Goal: Information Seeking & Learning: Compare options

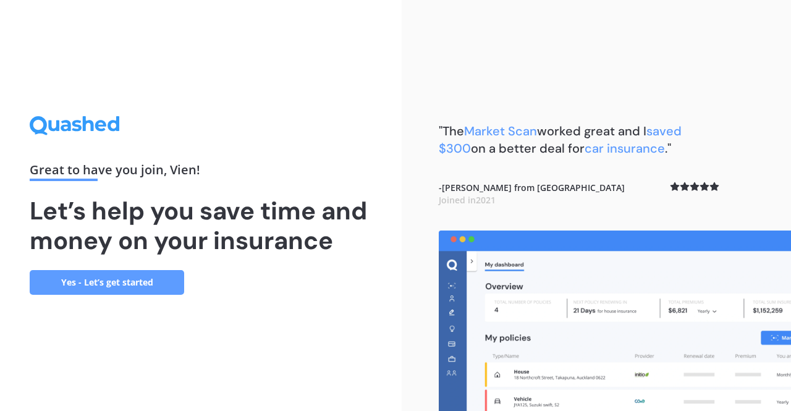
click at [148, 275] on link "Yes - Let’s get started" at bounding box center [107, 282] width 154 height 25
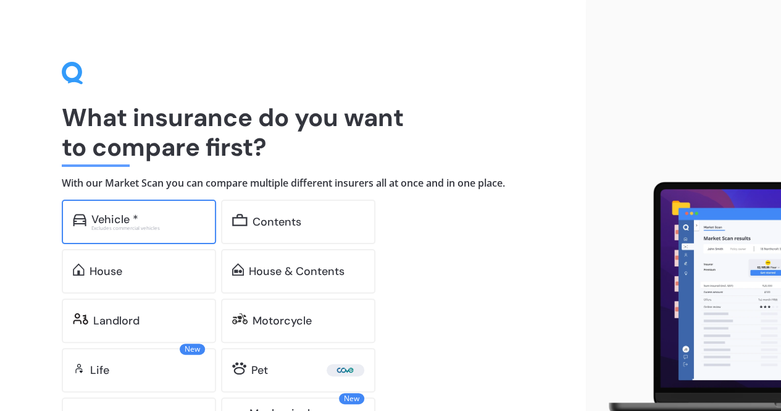
click at [182, 227] on div "Excludes commercial vehicles" at bounding box center [148, 227] width 114 height 5
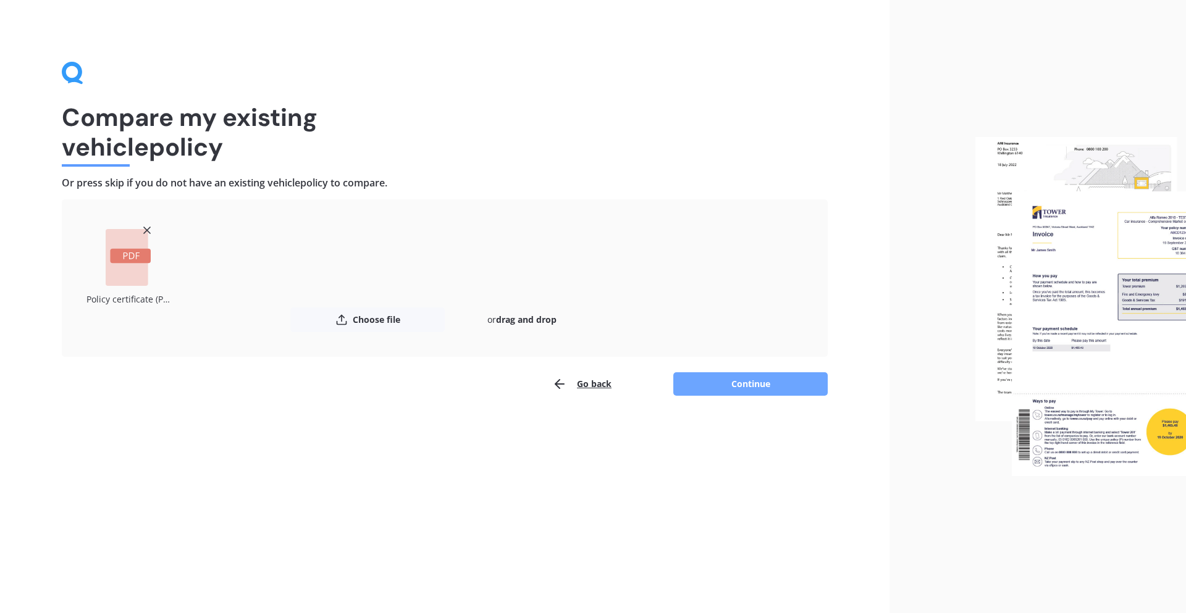
click at [737, 383] on button "Continue" at bounding box center [750, 384] width 154 height 23
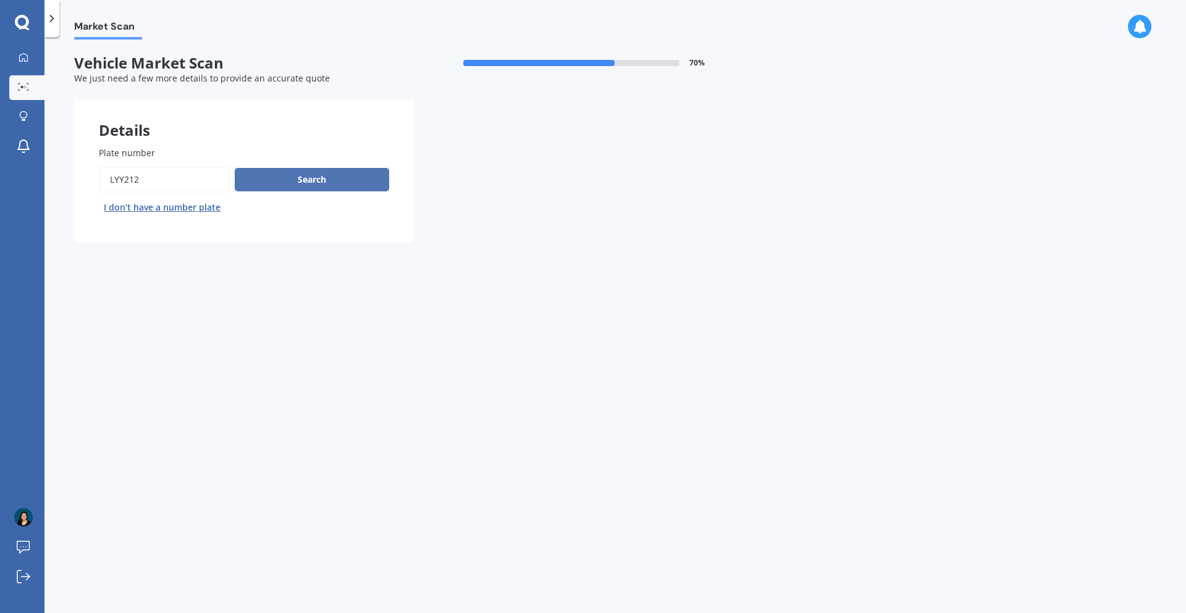
click at [335, 186] on button "Search" at bounding box center [312, 179] width 154 height 23
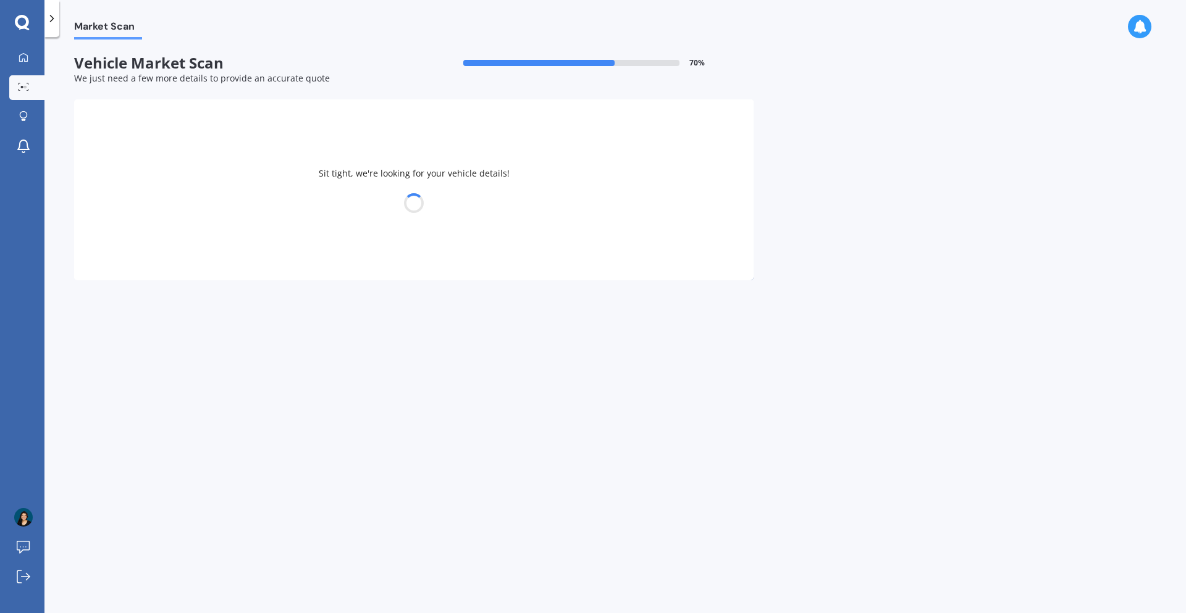
select select "HOLDEN"
select select "ASTRA"
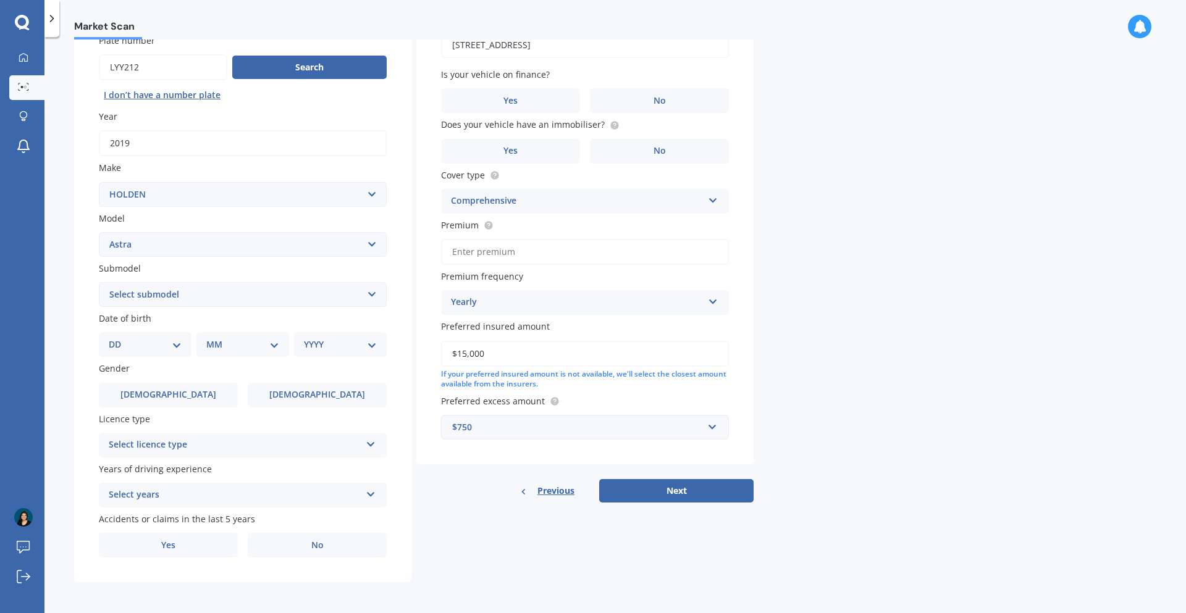
scroll to position [114, 0]
click at [352, 295] on select "Select submodel (All other) CD CDI Diesel Turbo CDT i Diesel Turbo CDX City Con…" at bounding box center [243, 293] width 288 height 25
click at [390, 316] on div "Plate number Search I don’t have a number plate Year 2019 Make Select make AC A…" at bounding box center [242, 295] width 337 height 574
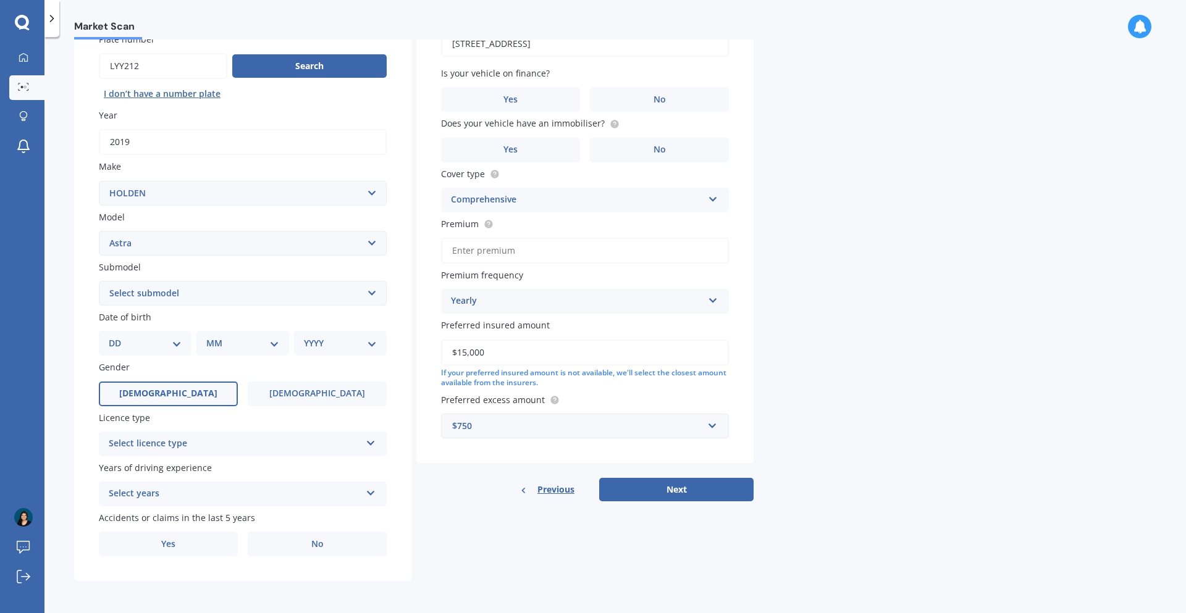
click at [201, 402] on label "Male" at bounding box center [168, 394] width 139 height 25
click at [0, 0] on input "Male" at bounding box center [0, 0] width 0 height 0
click at [166, 344] on select "DD 01 02 03 04 05 06 07 08 09 10 11 12 13 14 15 16 17 18 19 20 21 22 23 24 25 2…" at bounding box center [145, 344] width 73 height 14
select select "06"
click at [119, 337] on select "DD 01 02 03 04 05 06 07 08 09 10 11 12 13 14 15 16 17 18 19 20 21 22 23 24 25 2…" at bounding box center [145, 344] width 73 height 14
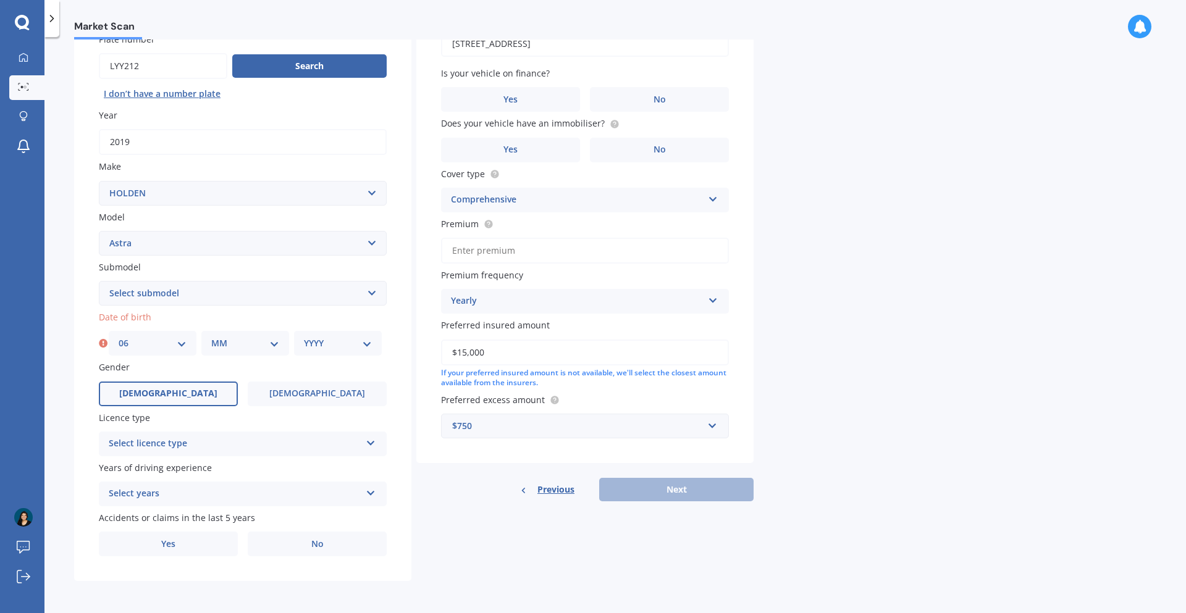
click at [240, 346] on select "MM 01 02 03 04 05 06 07 08 09 10 11 12" at bounding box center [245, 344] width 68 height 14
select select "09"
click at [211, 337] on select "MM 01 02 03 04 05 06 07 08 09 10 11 12" at bounding box center [245, 344] width 68 height 14
click at [313, 340] on select "YYYY 2025 2024 2023 2022 2021 2020 2019 2018 2017 2016 2015 2014 2013 2012 2011…" at bounding box center [338, 344] width 68 height 14
select select "1978"
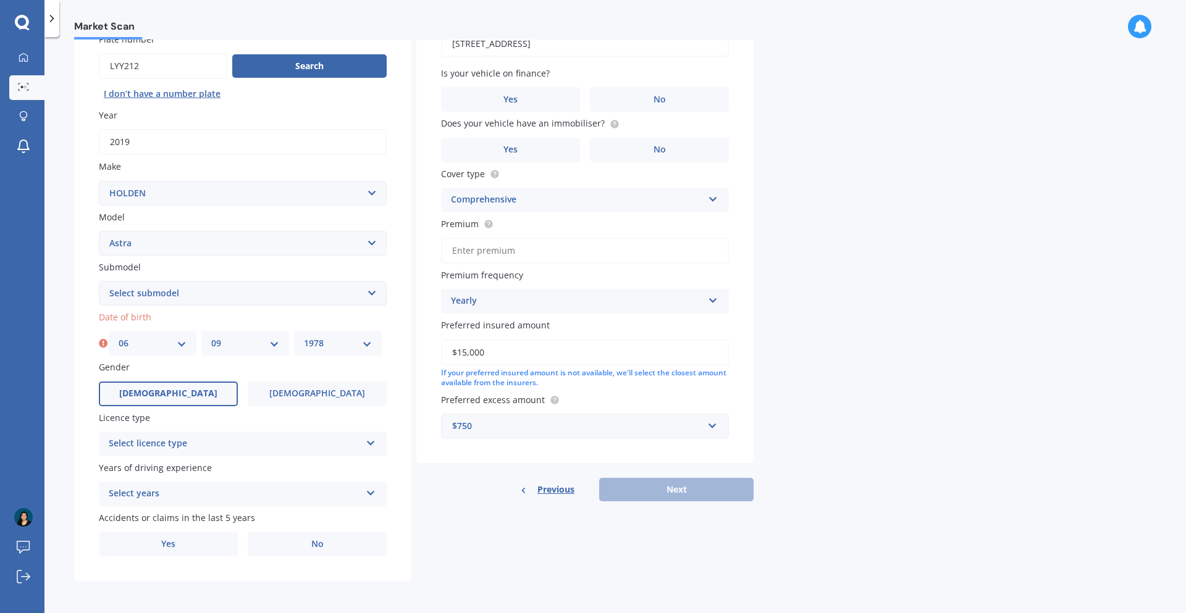
click at [304, 337] on select "YYYY 2025 2024 2023 2022 2021 2020 2019 2018 2017 2016 2015 2014 2013 2012 2011…" at bounding box center [338, 344] width 68 height 14
click at [293, 410] on div "Select licence type" at bounding box center [235, 444] width 252 height 15
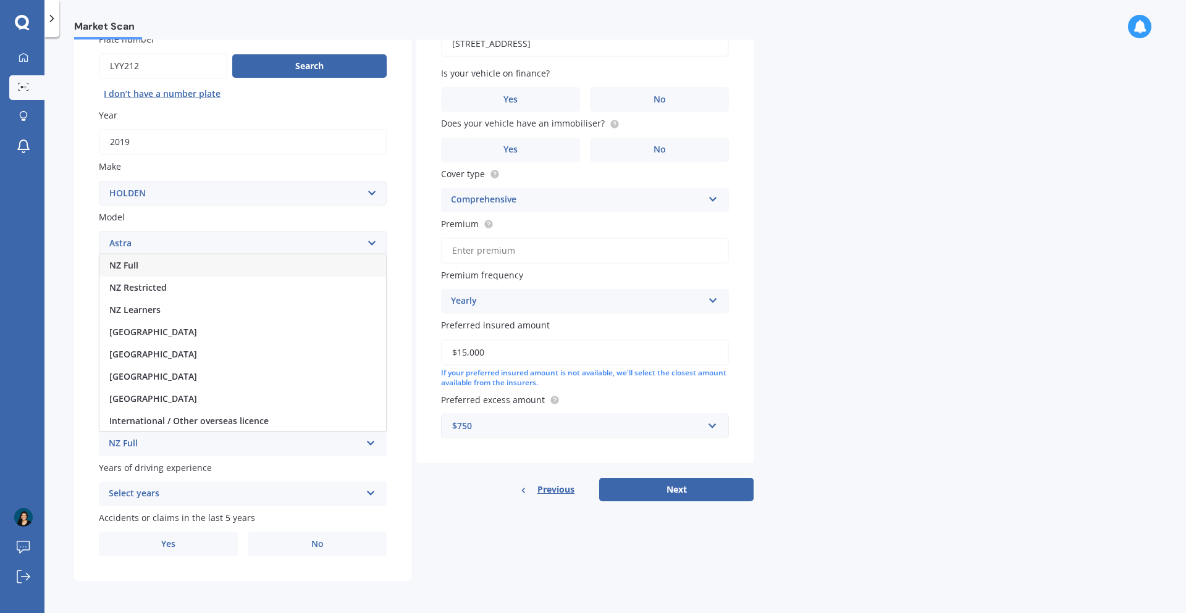
click at [246, 271] on div "NZ Full" at bounding box center [242, 266] width 287 height 22
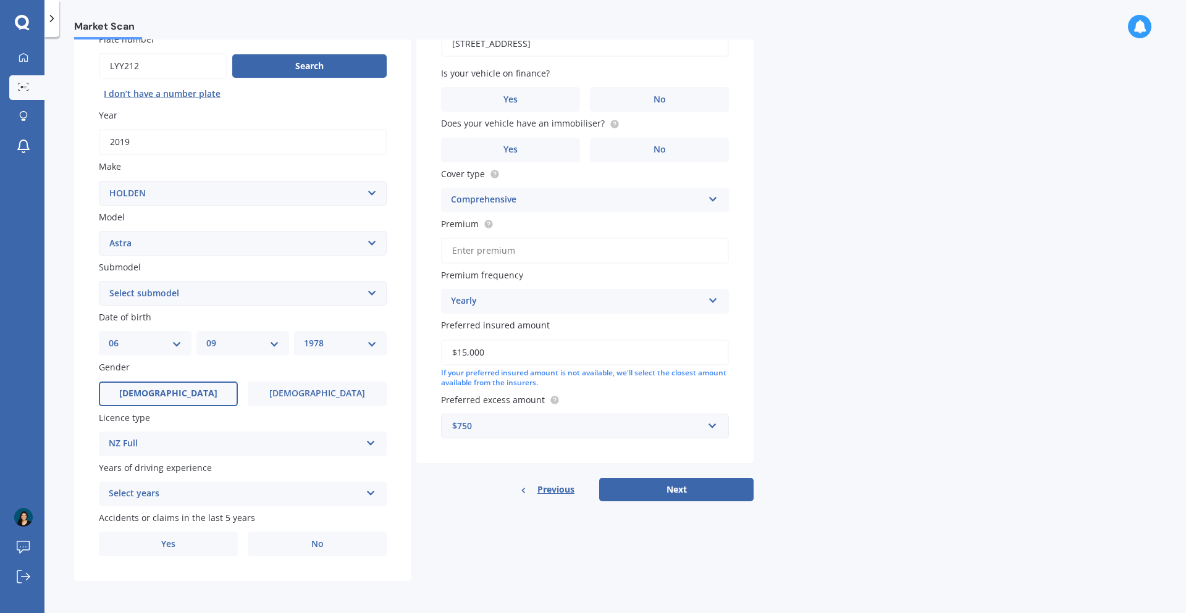
click at [258, 410] on div "Select years" at bounding box center [235, 494] width 252 height 15
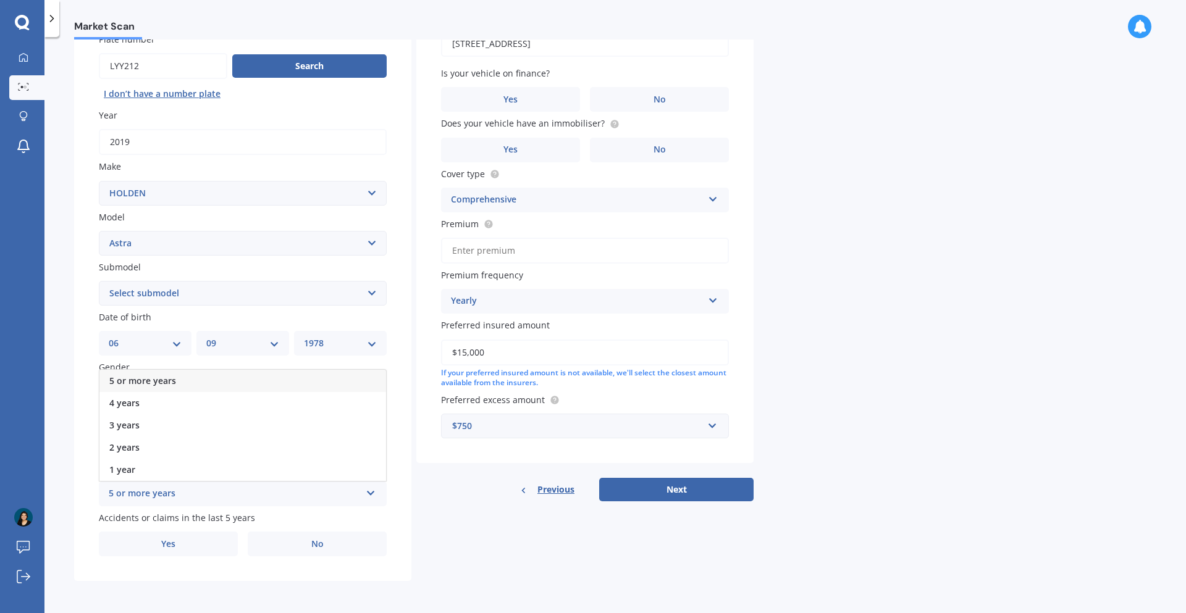
click at [277, 378] on div "5 or more years" at bounding box center [242, 381] width 287 height 22
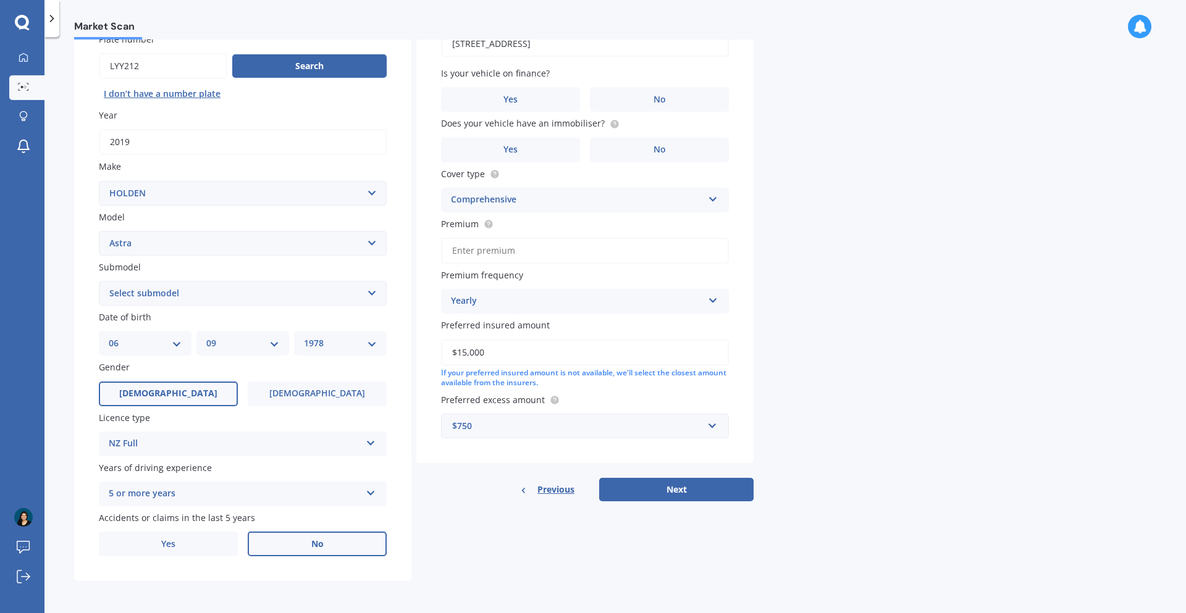
click at [319, 410] on span "No" at bounding box center [317, 544] width 12 height 11
click at [0, 0] on input "No" at bounding box center [0, 0] width 0 height 0
click at [439, 410] on div "Details Plate number Search I don’t have a number plate Year 2019 Make Select m…" at bounding box center [414, 284] width 680 height 596
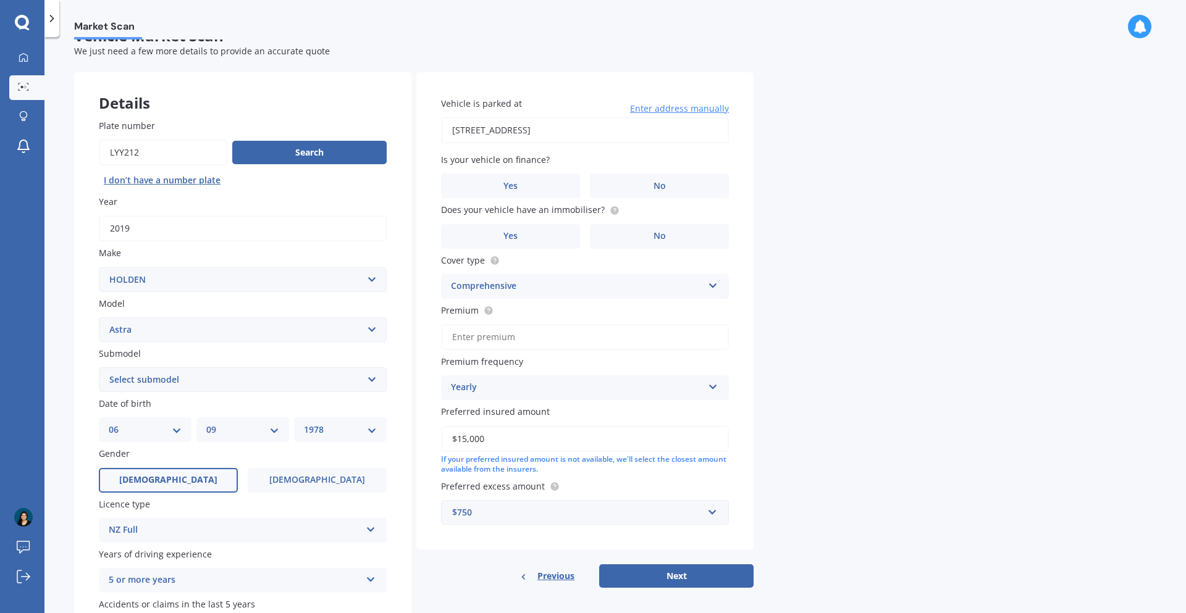
scroll to position [0, 0]
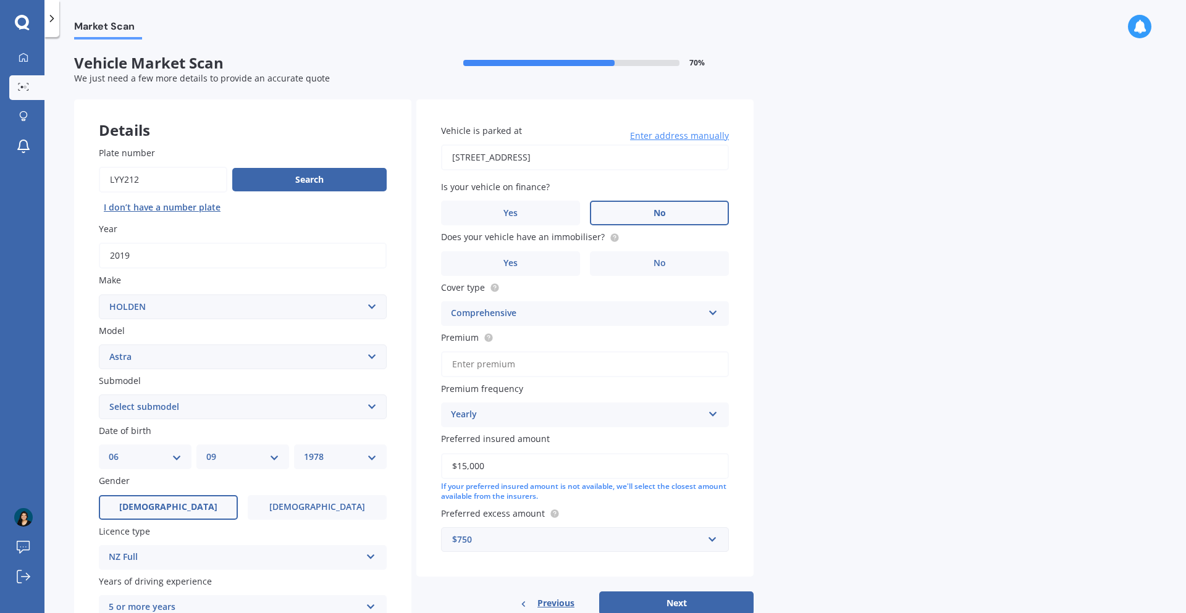
click at [617, 204] on label "No" at bounding box center [659, 213] width 139 height 25
click at [0, 0] on input "No" at bounding box center [0, 0] width 0 height 0
click at [623, 257] on label "No" at bounding box center [659, 263] width 139 height 25
click at [0, 0] on input "No" at bounding box center [0, 0] width 0 height 0
click at [587, 368] on input "Premium" at bounding box center [585, 365] width 288 height 26
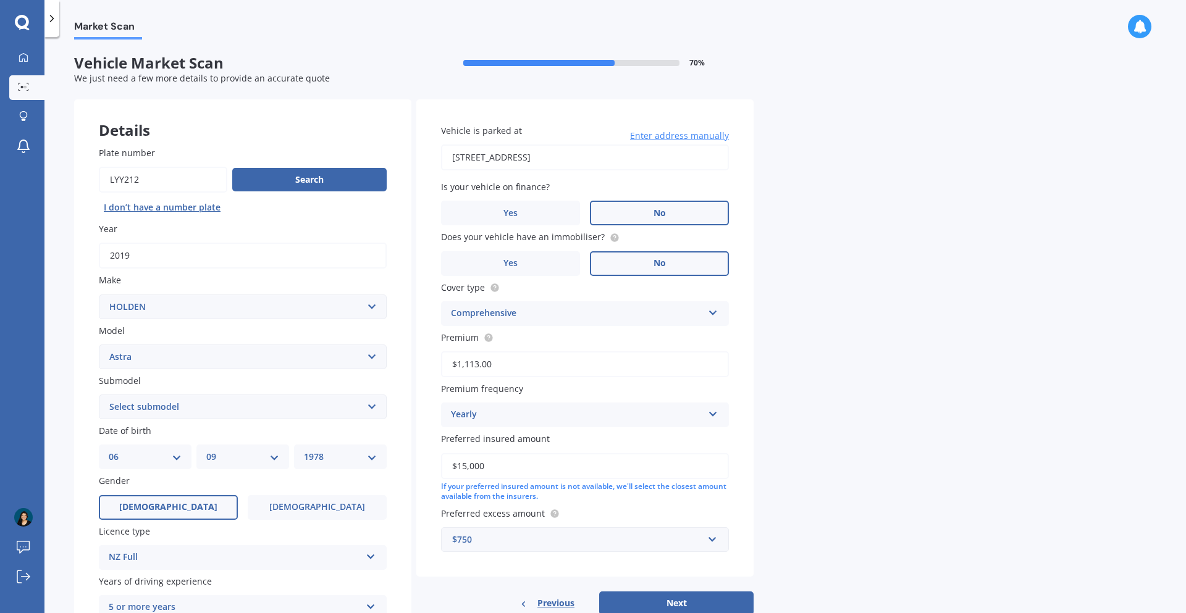
type input "$1,113.00"
click at [790, 400] on div "Market Scan Vehicle Market Scan 70 % We just need a few more details to provide…" at bounding box center [615, 328] width 1142 height 576
click at [707, 410] on div "Yearly Yearly Six-Monthly Quarterly Monthly Fortnightly Weekly" at bounding box center [585, 415] width 288 height 25
click at [483, 410] on div "Yearly" at bounding box center [585, 439] width 287 height 22
click at [790, 410] on div "Market Scan Vehicle Market Scan 70 % We just need a few more details to provide…" at bounding box center [615, 328] width 1142 height 576
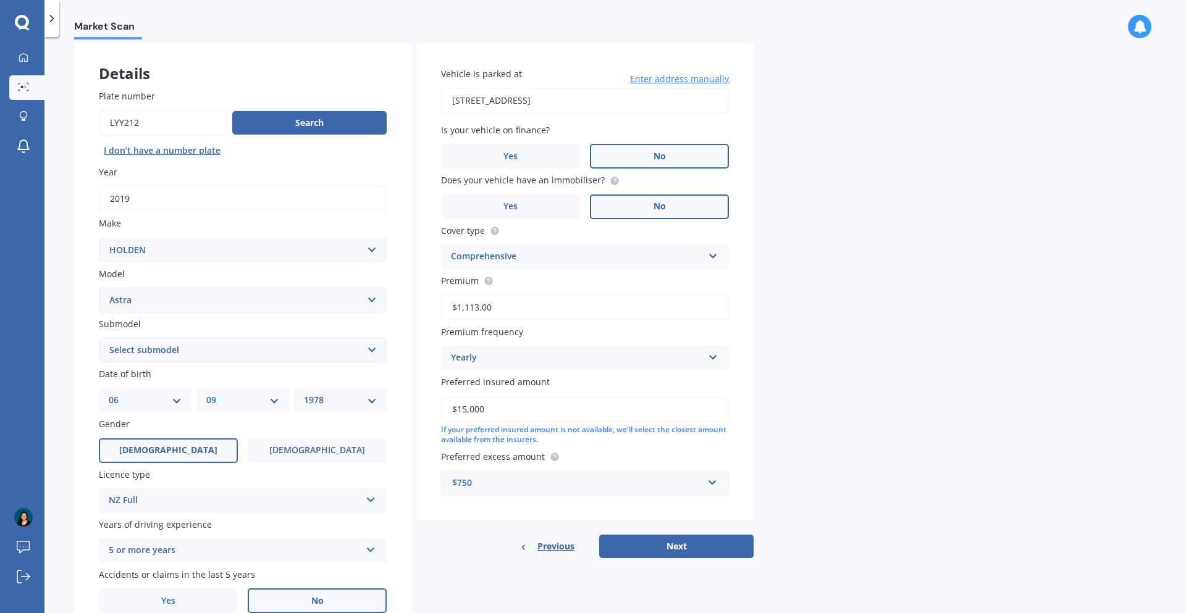
scroll to position [114, 0]
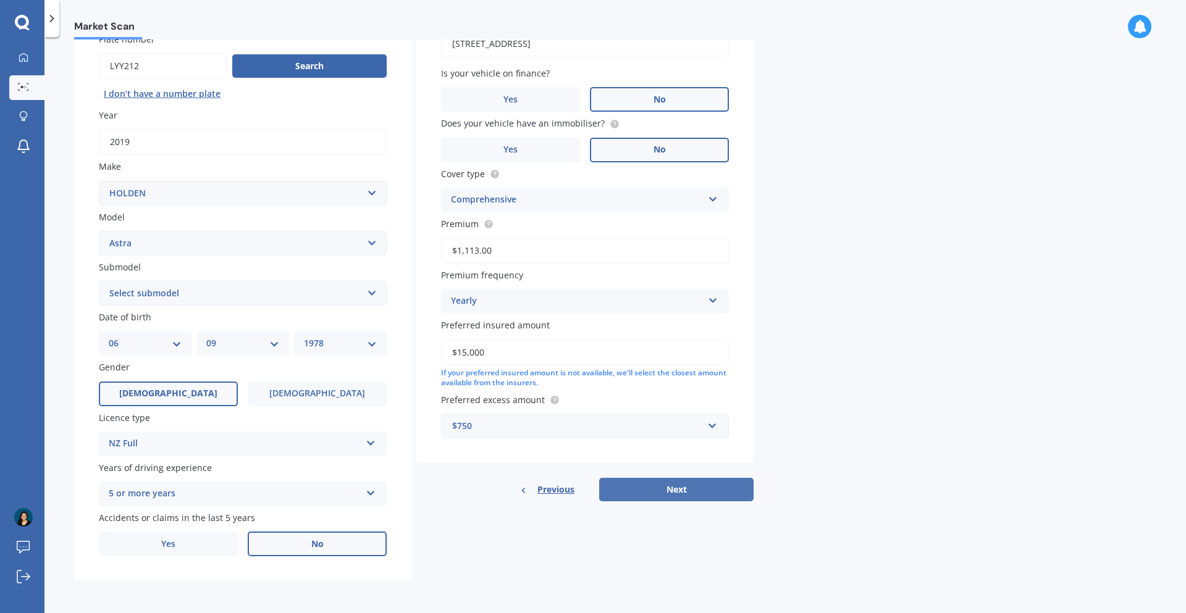
click at [639, 410] on button "Next" at bounding box center [676, 489] width 154 height 23
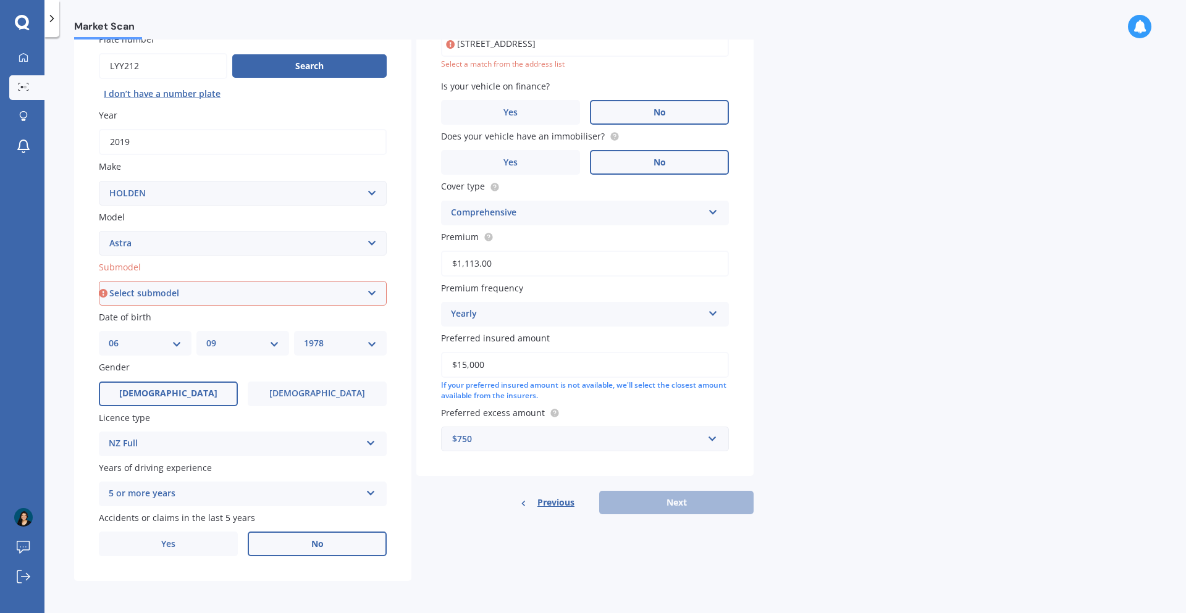
click at [277, 297] on select "Select submodel (All other) CD CDI Diesel Turbo CDT i Diesel Turbo CDX City Con…" at bounding box center [243, 293] width 288 height 25
select select "LT"
click at [99, 281] on select "Select submodel (All other) CD CDI Diesel Turbo CDT i Diesel Turbo CDX City Con…" at bounding box center [243, 293] width 288 height 25
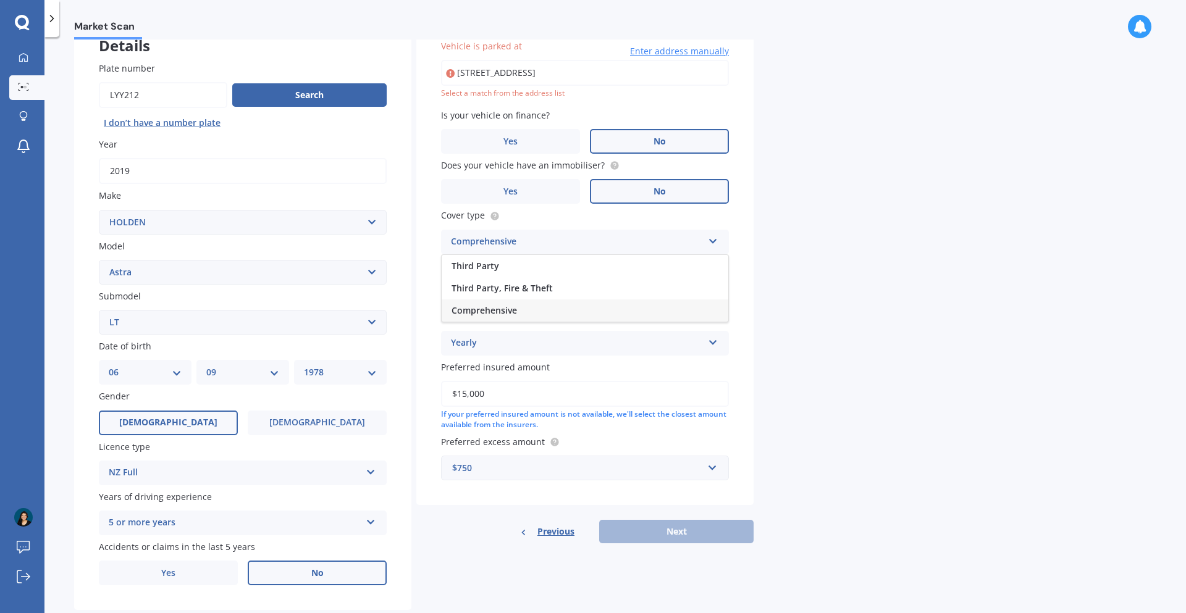
click at [564, 308] on div "Comprehensive" at bounding box center [585, 311] width 287 height 22
click at [790, 364] on div "Market Scan Vehicle Market Scan 70 % We just need a few more details to provide…" at bounding box center [615, 328] width 1142 height 576
click at [707, 410] on div "Previous Next" at bounding box center [584, 531] width 337 height 23
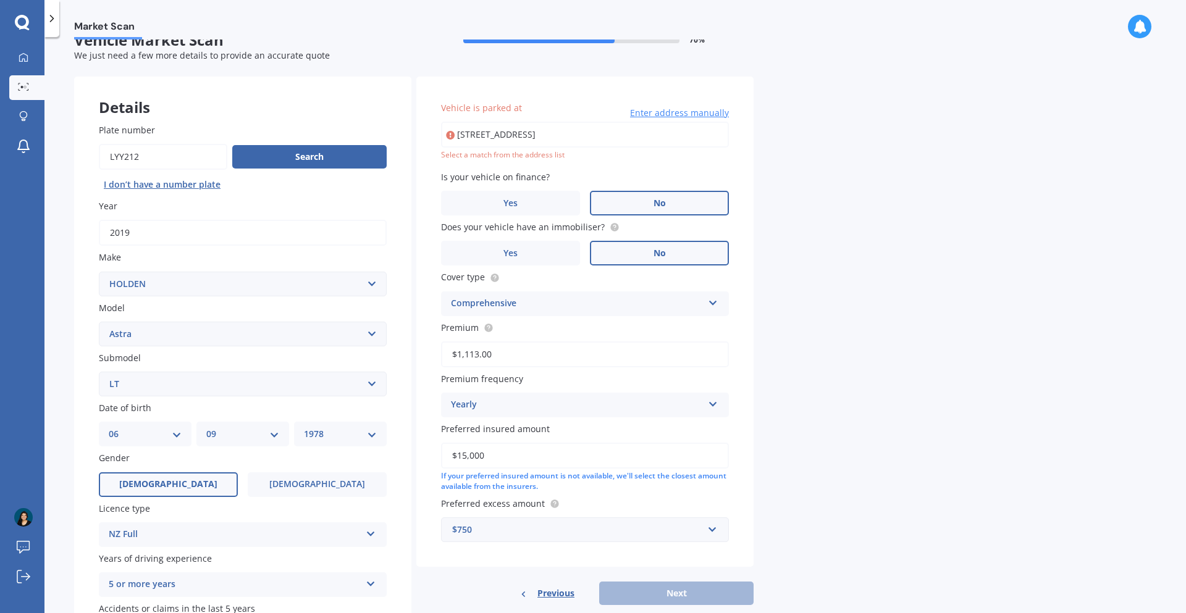
click at [573, 134] on input "15A Riversdale Road Avondale Auckland 1026" at bounding box center [585, 135] width 288 height 26
type input "15A Riversdale Road, Avondale, Auckland 1026"
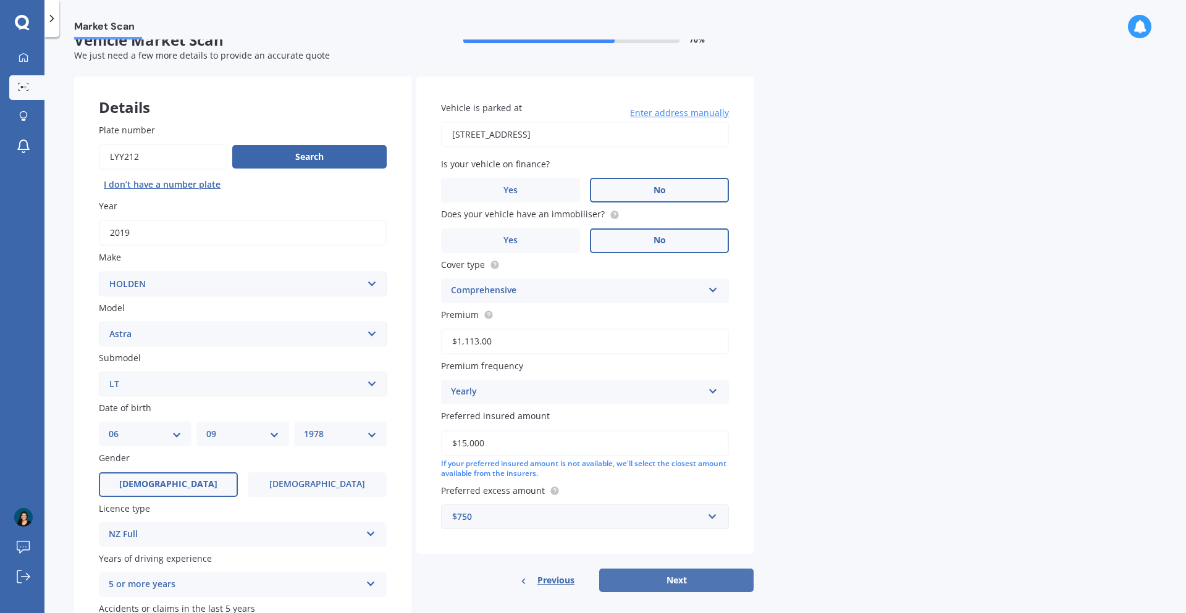
click at [668, 410] on button "Next" at bounding box center [676, 580] width 154 height 23
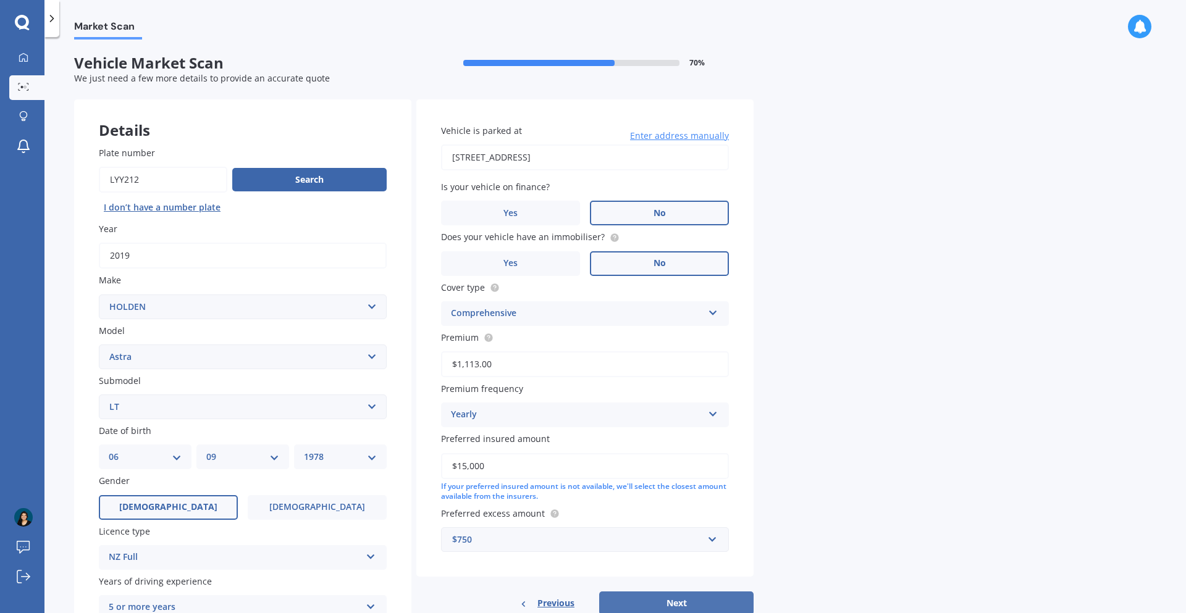
select select "06"
select select "09"
select select "1978"
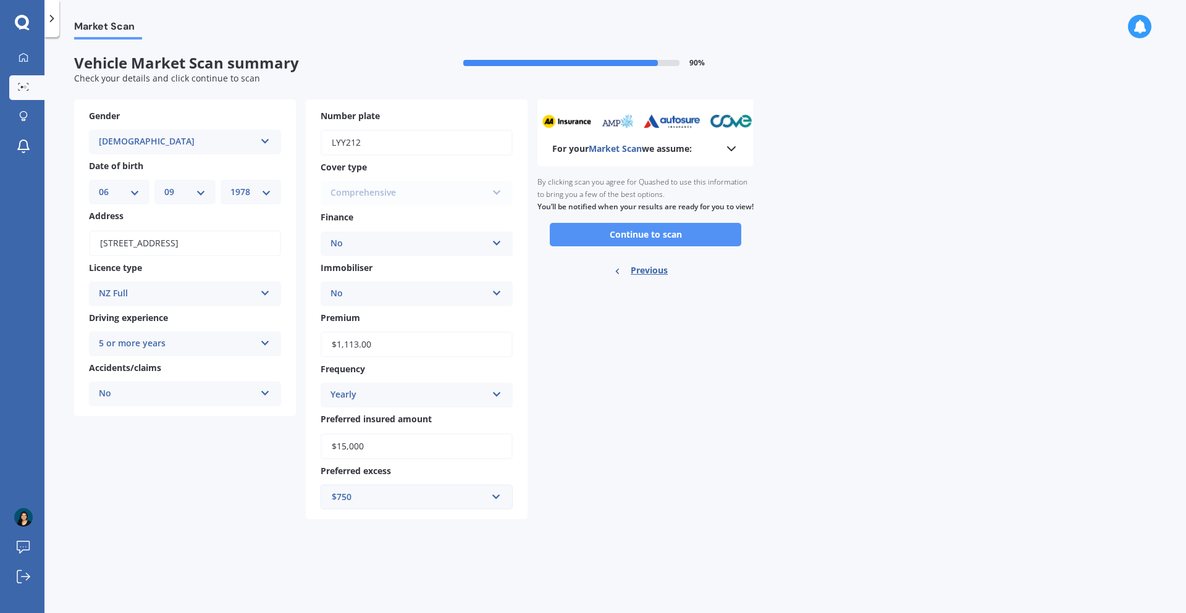
click at [646, 246] on button "Continue to scan" at bounding box center [646, 234] width 192 height 23
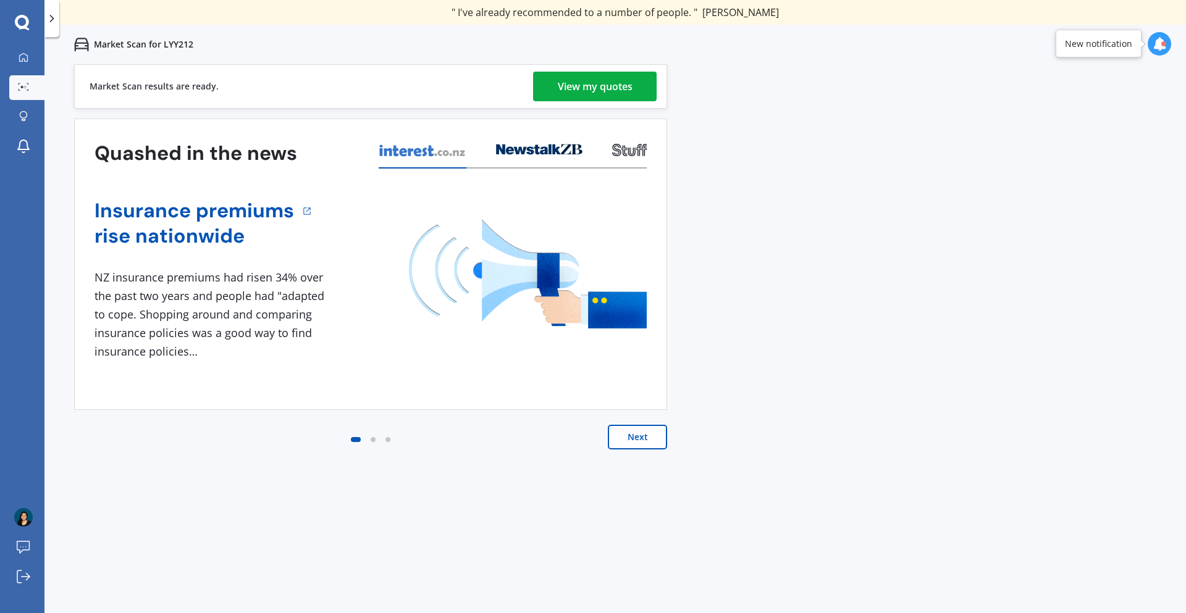
click at [592, 85] on div "View my quotes" at bounding box center [595, 87] width 75 height 30
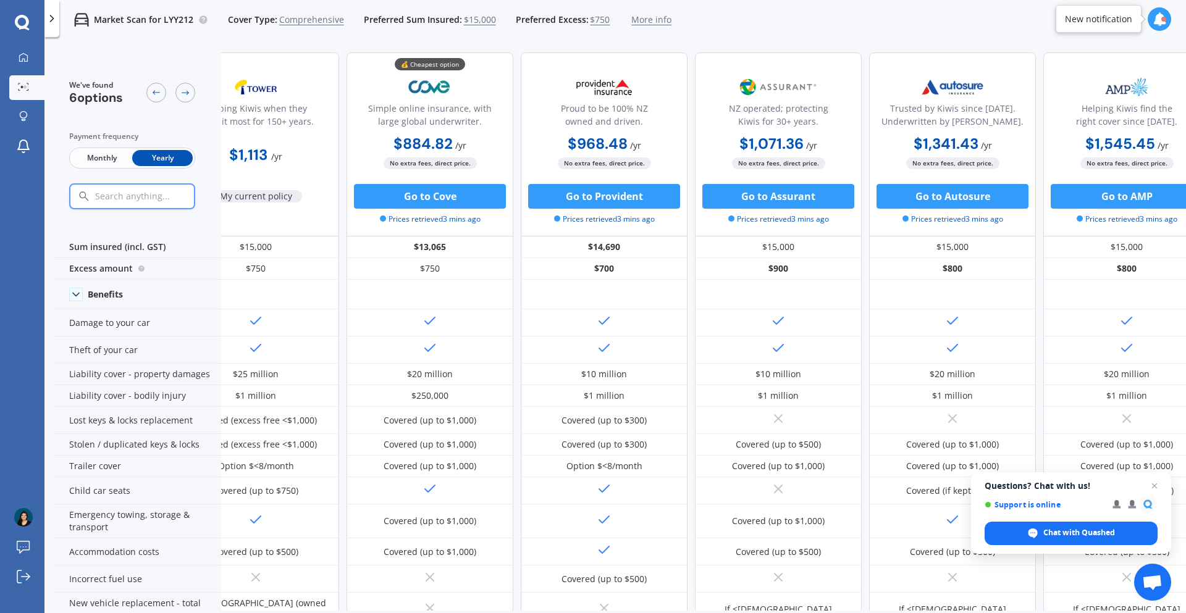
scroll to position [0, 79]
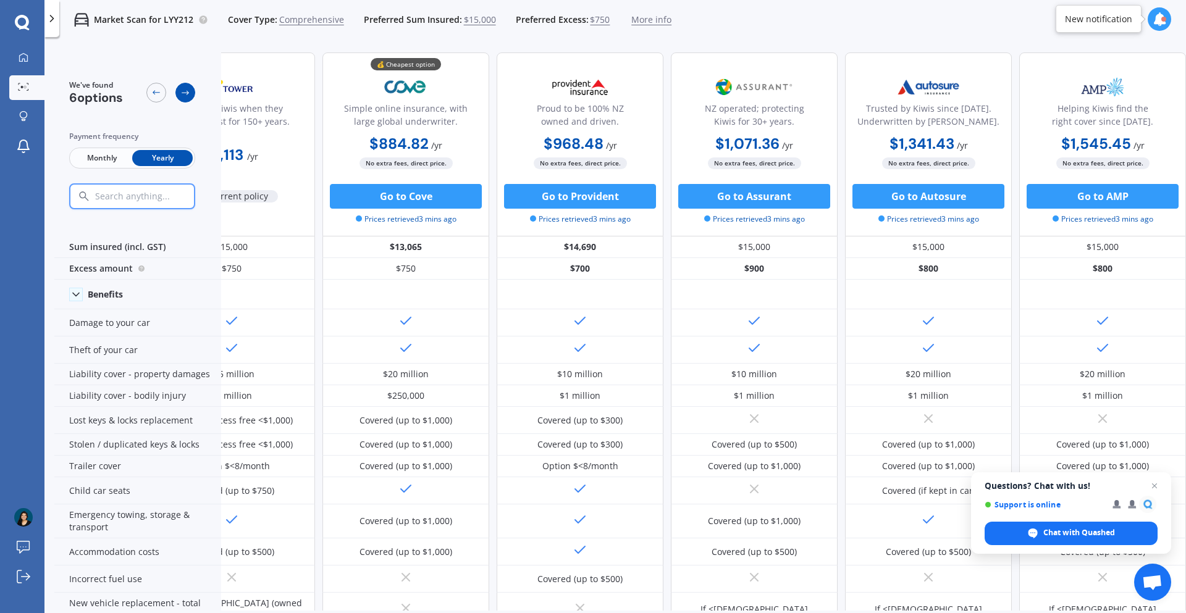
click at [187, 90] on icon at bounding box center [185, 93] width 10 height 10
click at [90, 96] on span "6 options" at bounding box center [96, 98] width 54 height 16
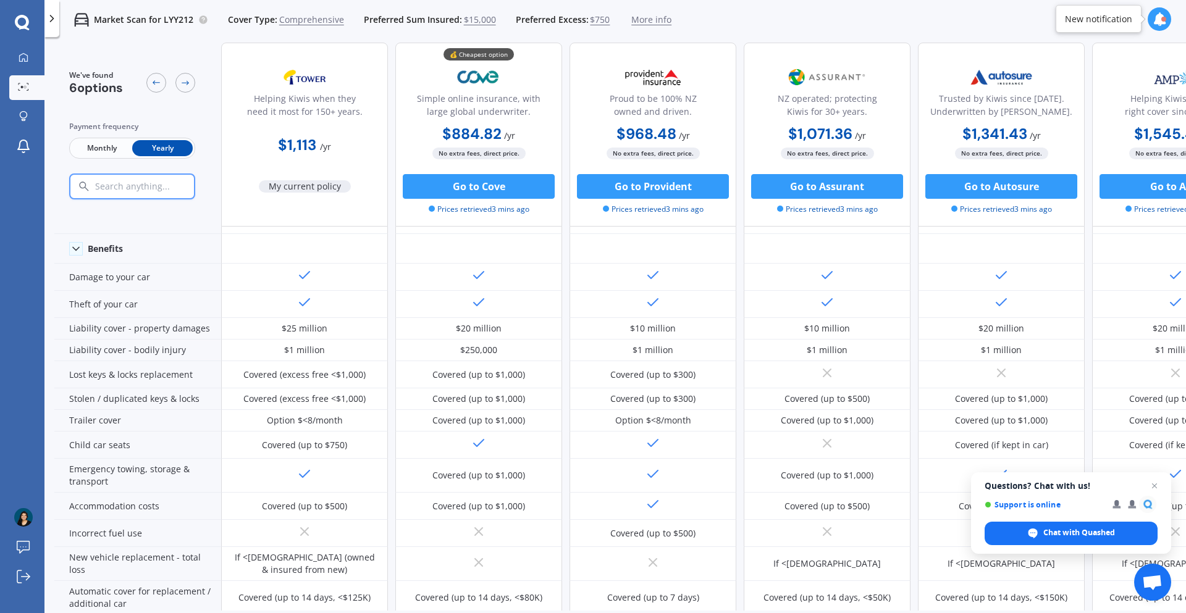
scroll to position [0, 0]
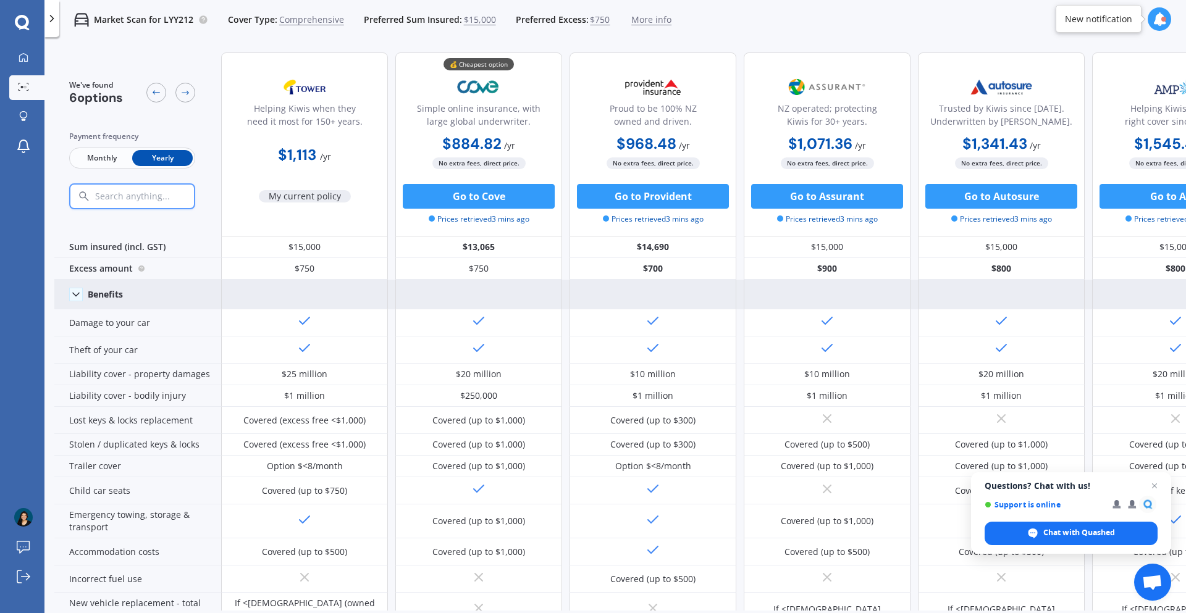
click at [74, 294] on polyline at bounding box center [76, 294] width 6 height 3
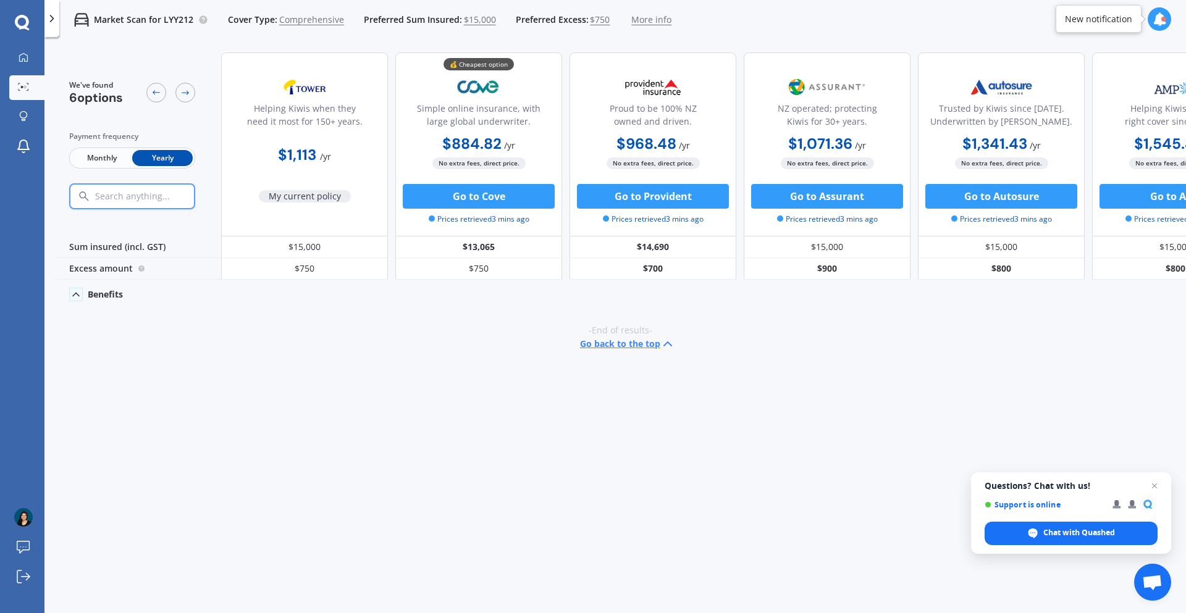
click at [74, 294] on icon at bounding box center [76, 294] width 12 height 12
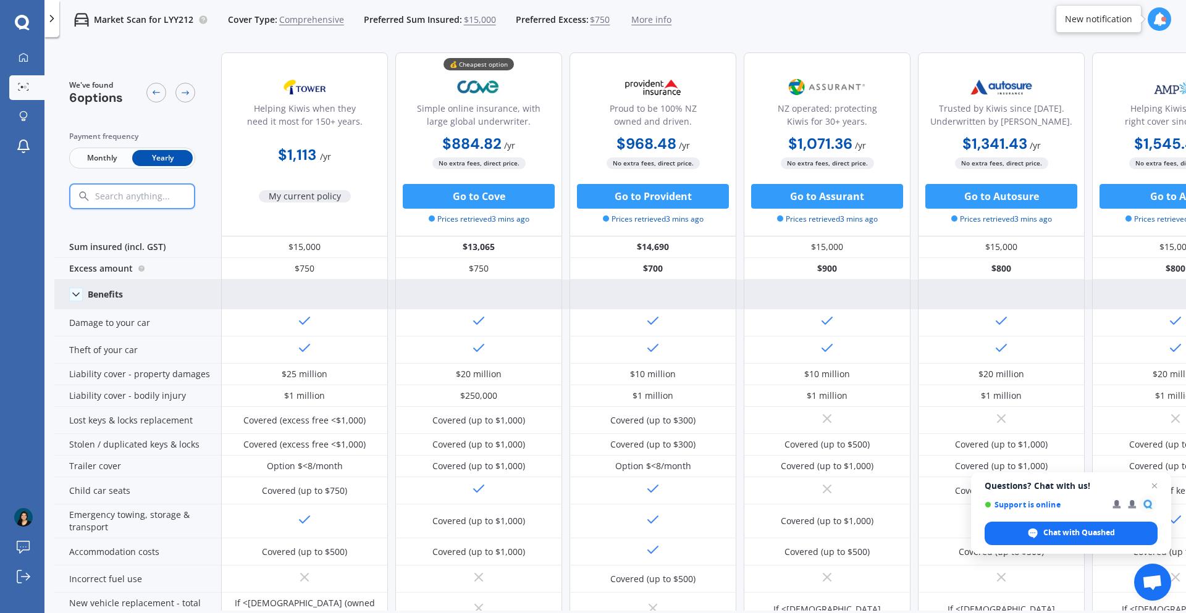
click at [602, 20] on span "$750" at bounding box center [600, 20] width 20 height 12
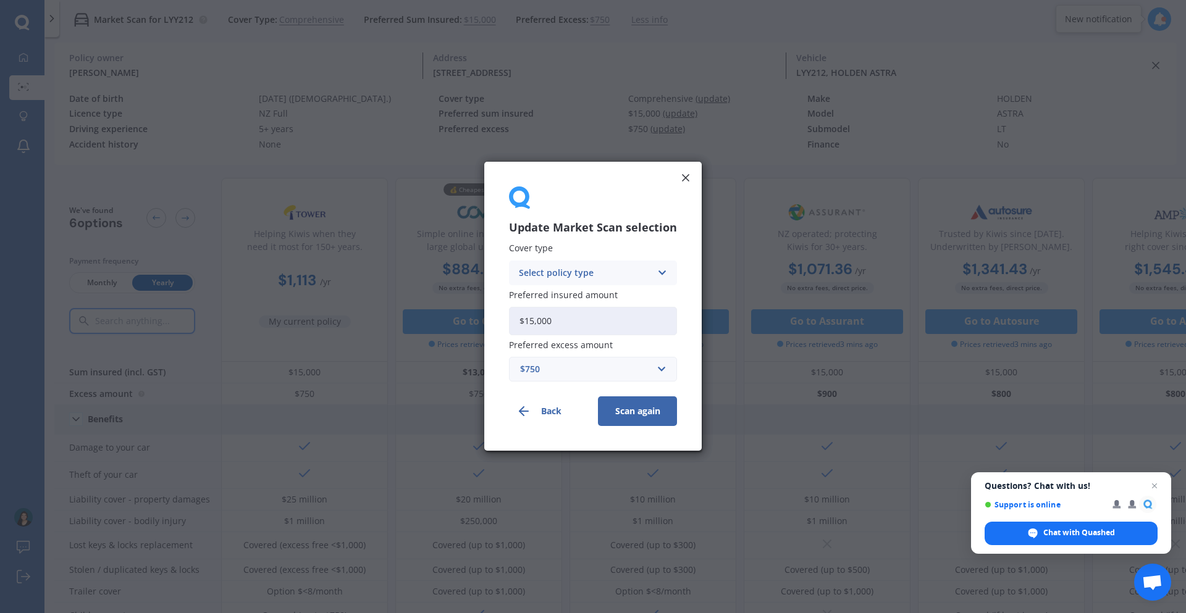
click at [542, 364] on div "$750" at bounding box center [585, 370] width 131 height 14
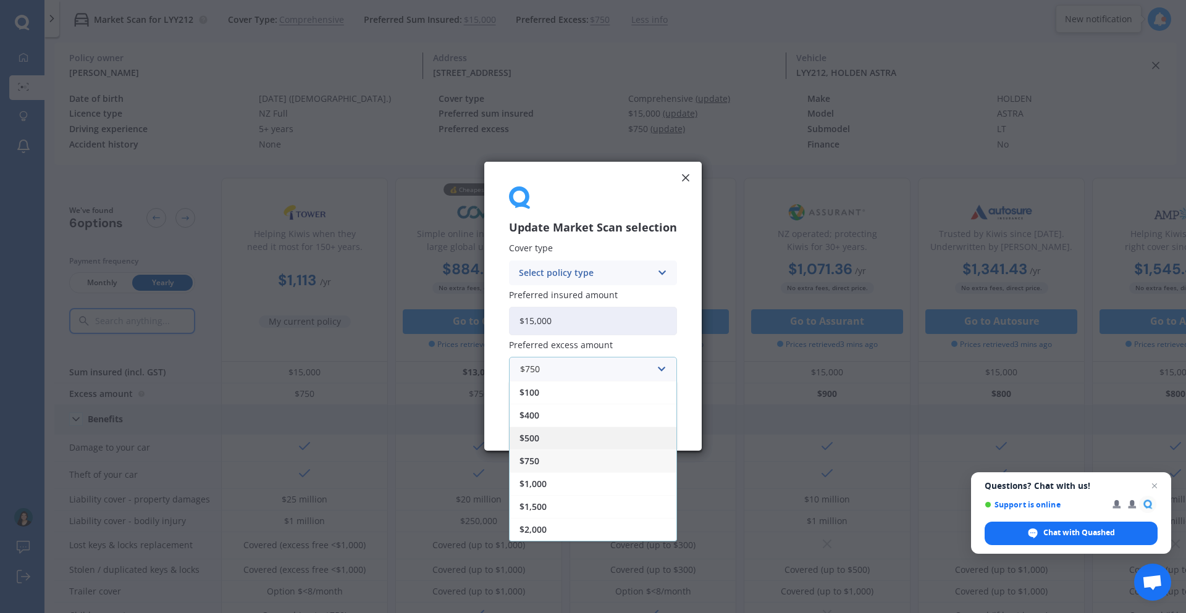
click at [534, 410] on span "$500" at bounding box center [530, 439] width 20 height 9
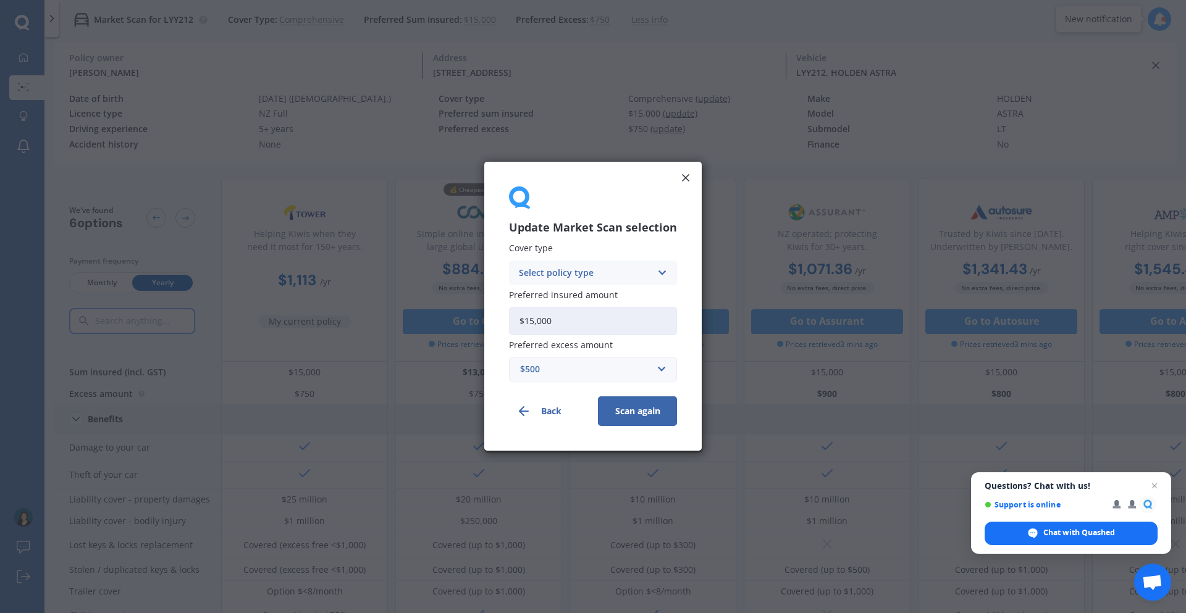
click at [633, 410] on button "Scan again" at bounding box center [637, 412] width 79 height 30
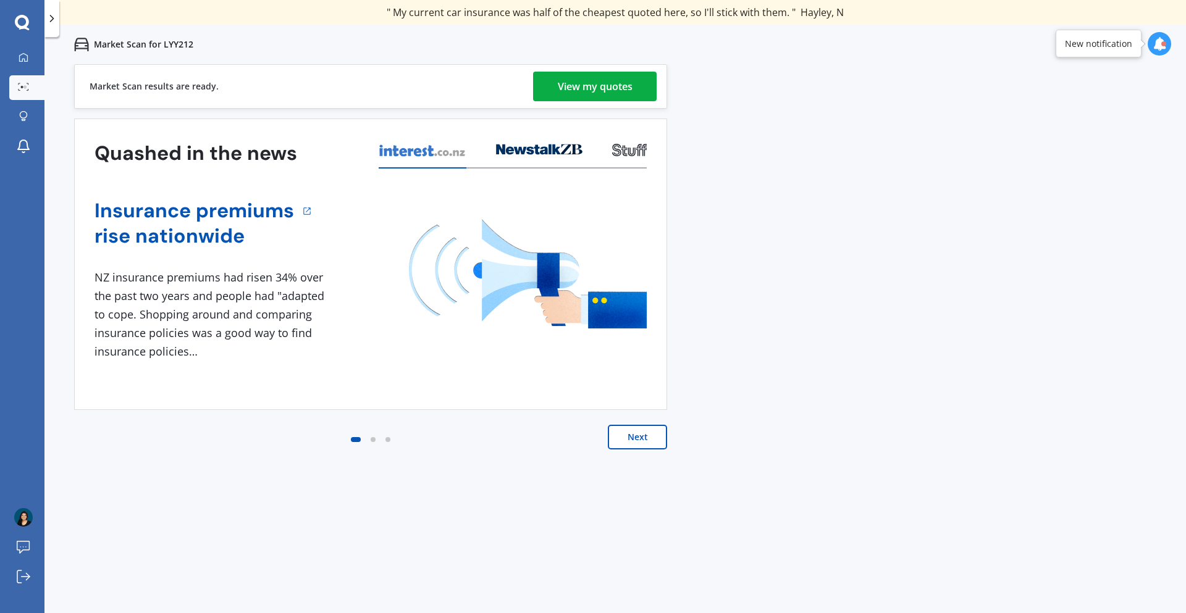
click at [595, 75] on div "View my quotes" at bounding box center [595, 87] width 75 height 30
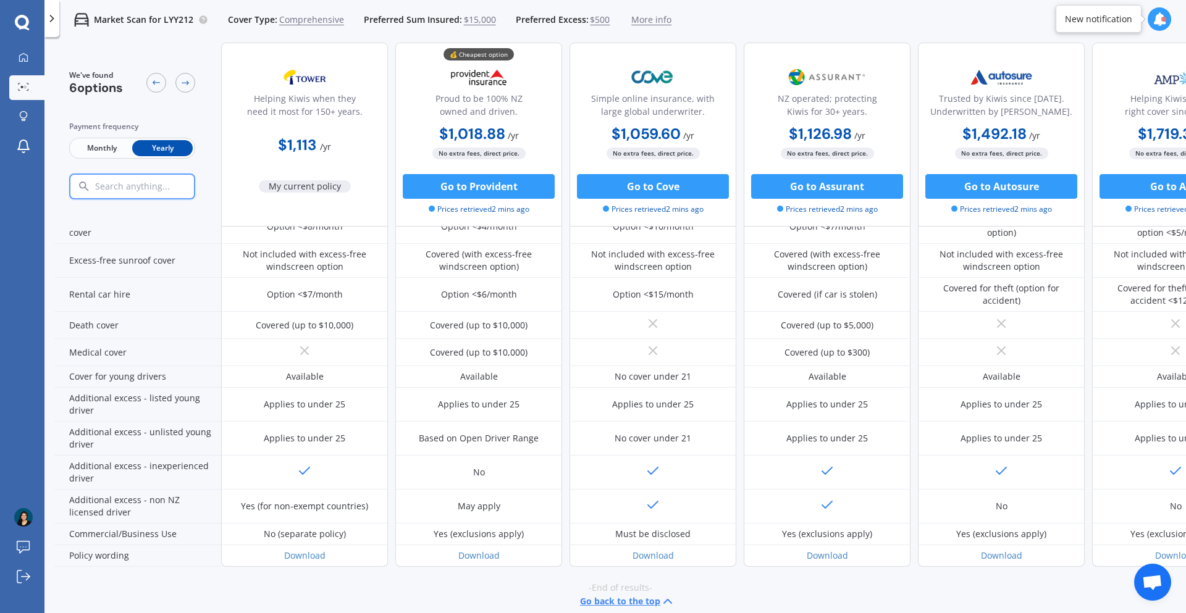
scroll to position [494, 0]
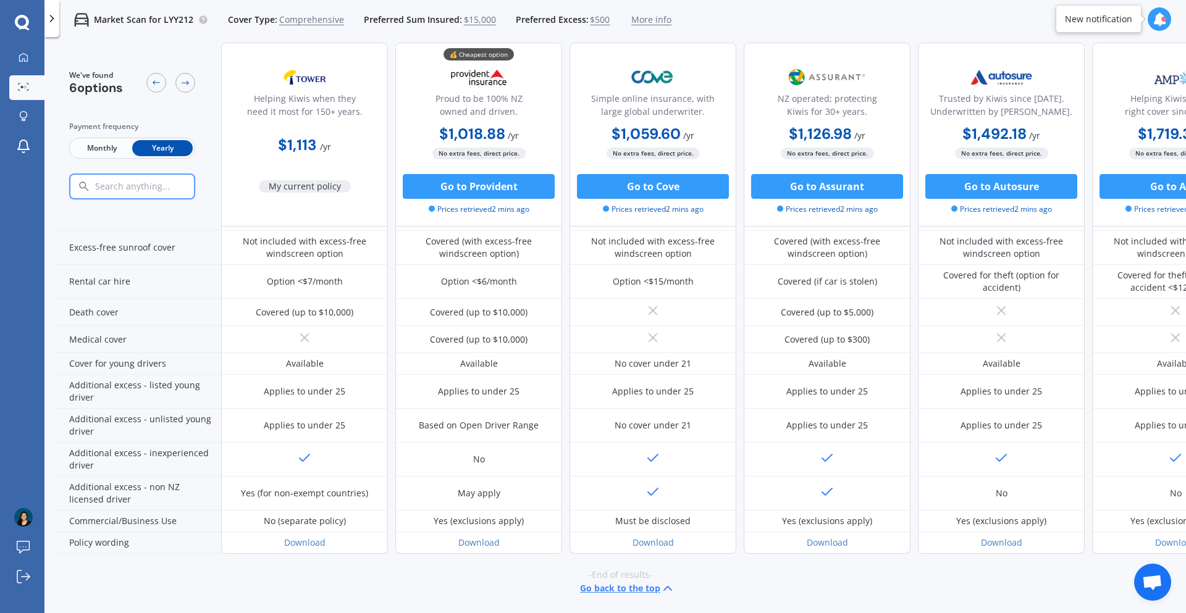
click at [175, 14] on p "Market Scan for LYY212" at bounding box center [143, 20] width 99 height 12
copy p "LYY212"
